Goal: Obtain resource: Obtain resource

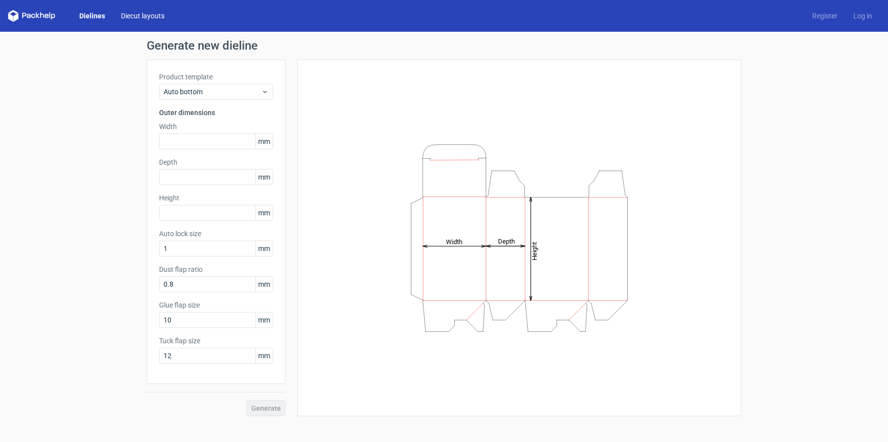
click at [129, 15] on link "Diecut layouts" at bounding box center [142, 16] width 59 height 10
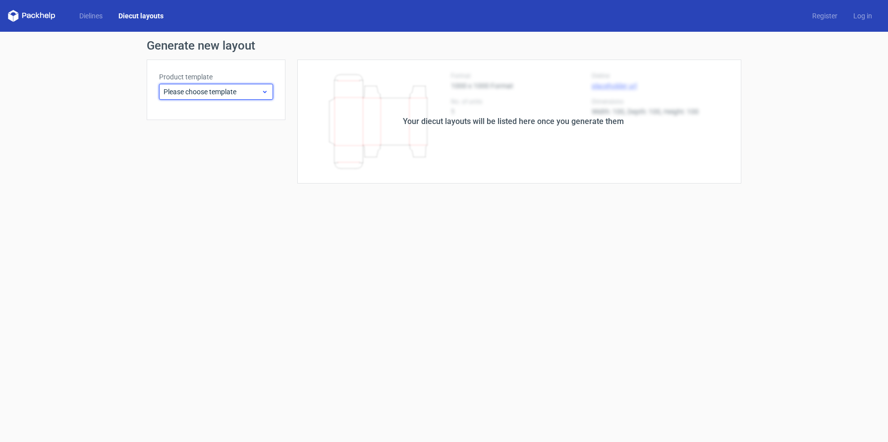
click at [239, 93] on span "Please choose template" at bounding box center [213, 92] width 98 height 10
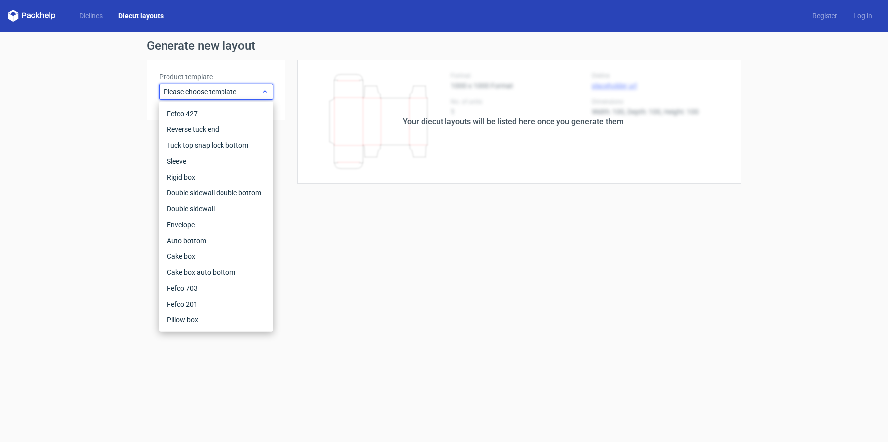
click at [239, 93] on span "Please choose template" at bounding box center [213, 92] width 98 height 10
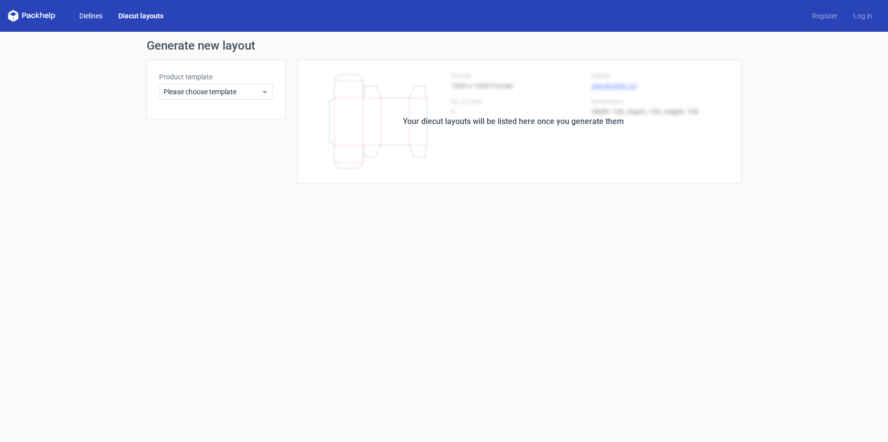
click at [92, 16] on link "Dielines" at bounding box center [90, 16] width 39 height 10
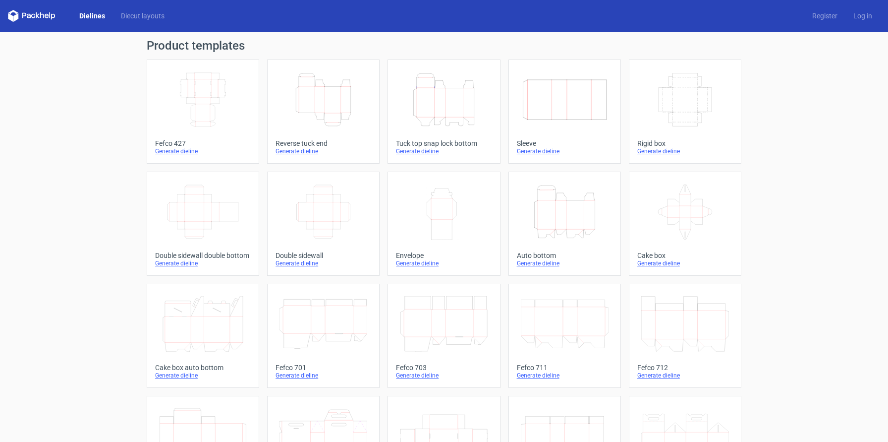
click at [47, 16] on icon at bounding box center [32, 16] width 48 height 12
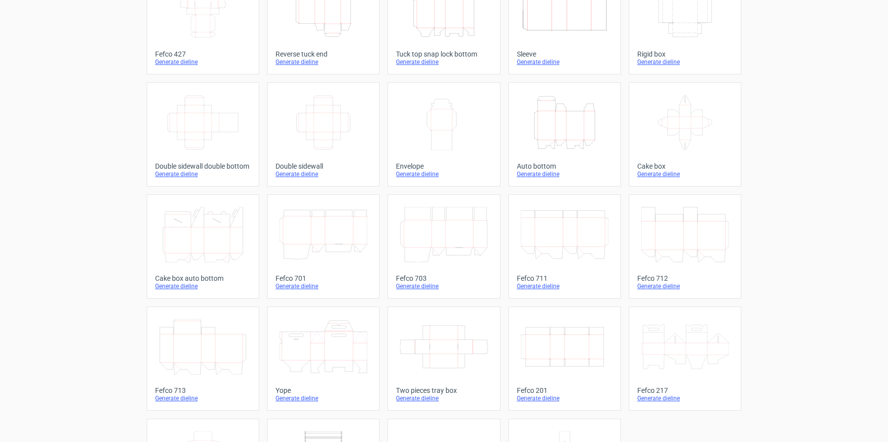
scroll to position [22, 0]
